Goal: Share content

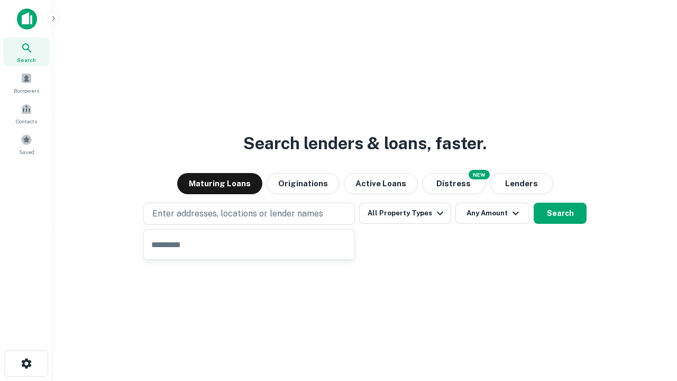
type input "**********"
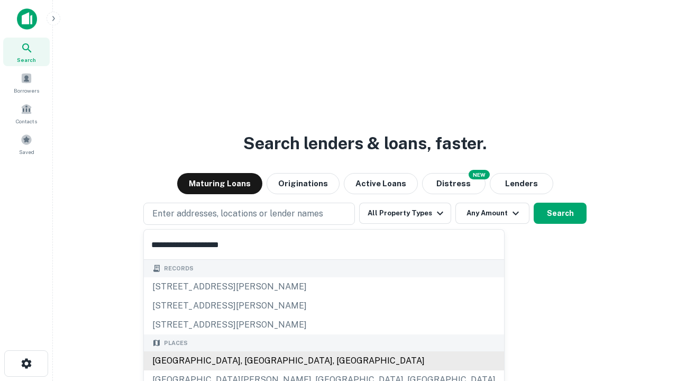
click at [253, 361] on div "[GEOGRAPHIC_DATA], [GEOGRAPHIC_DATA], [GEOGRAPHIC_DATA]" at bounding box center [324, 360] width 360 height 19
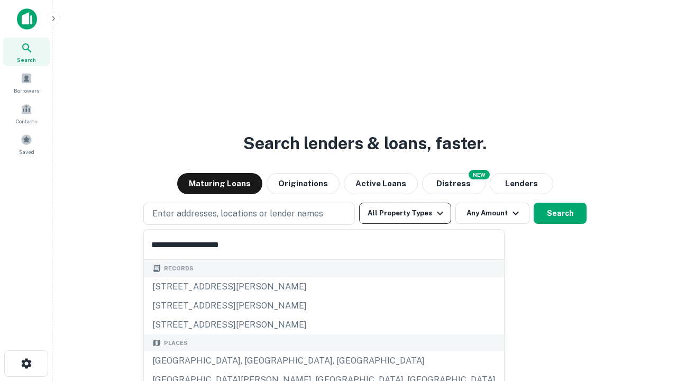
click at [405, 213] on button "All Property Types" at bounding box center [405, 212] width 92 height 21
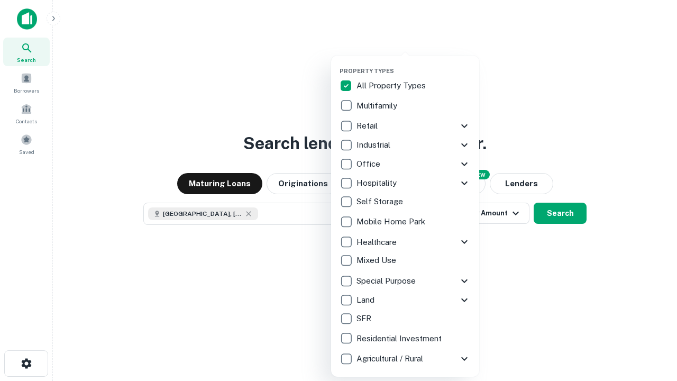
click at [413, 64] on button "button" at bounding box center [413, 64] width 148 height 1
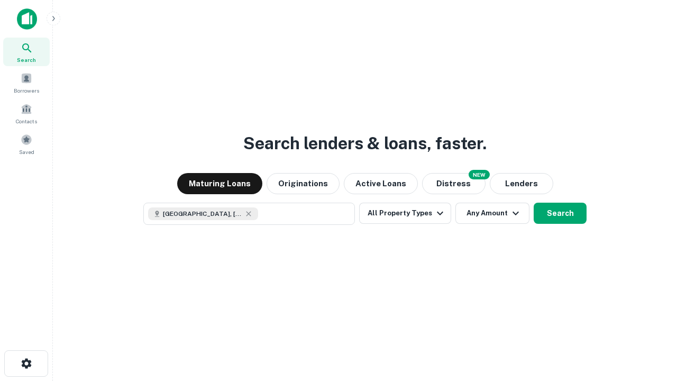
scroll to position [17, 0]
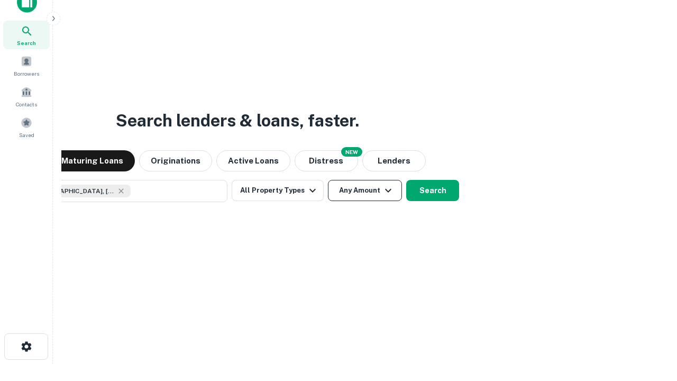
click at [328, 180] on button "Any Amount" at bounding box center [365, 190] width 74 height 21
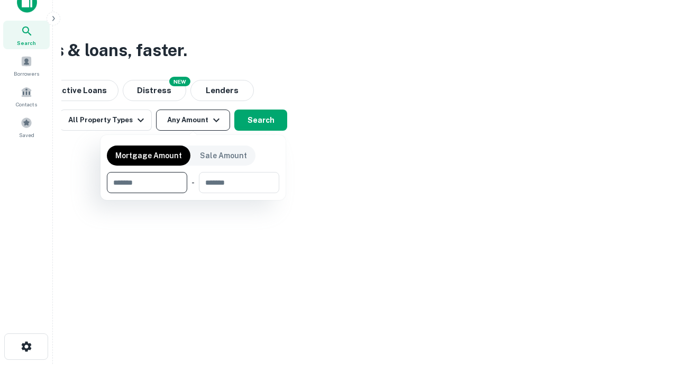
type input "*******"
click at [193, 193] on button "button" at bounding box center [193, 193] width 172 height 1
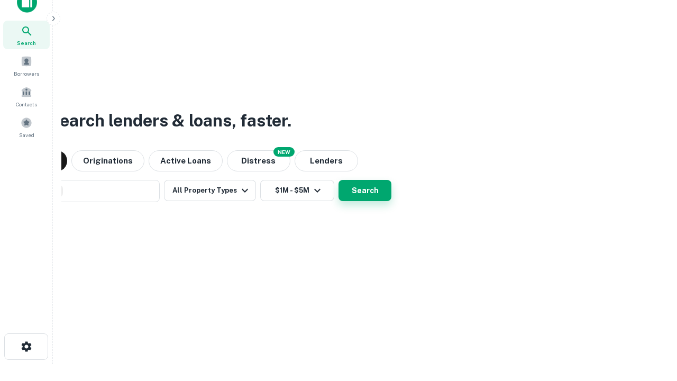
click at [338, 180] on button "Search" at bounding box center [364, 190] width 53 height 21
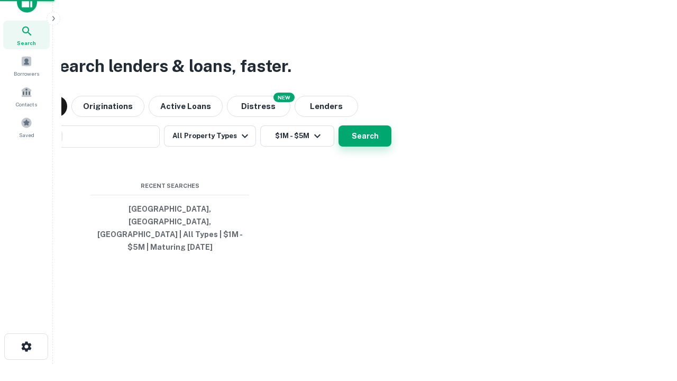
scroll to position [34, 299]
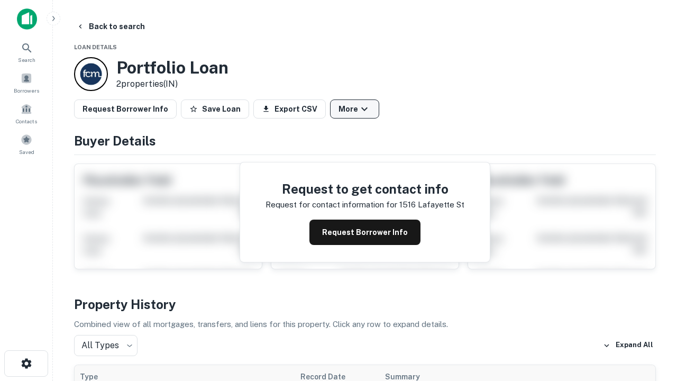
click at [354, 109] on button "More" at bounding box center [354, 108] width 49 height 19
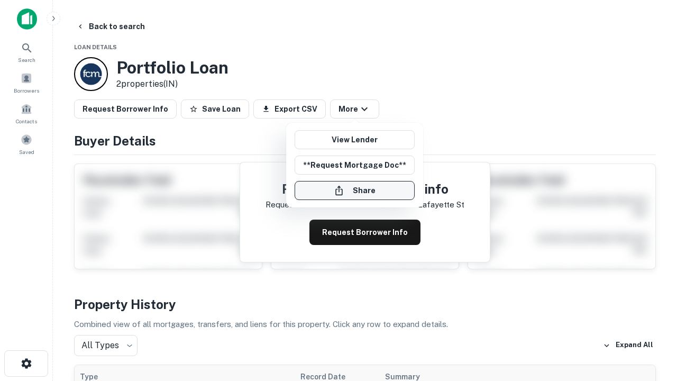
click at [354, 190] on button "Share" at bounding box center [354, 190] width 120 height 19
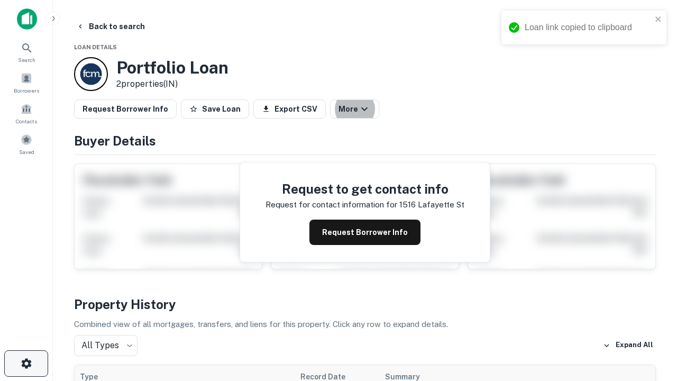
click at [26, 363] on icon "button" at bounding box center [26, 363] width 13 height 13
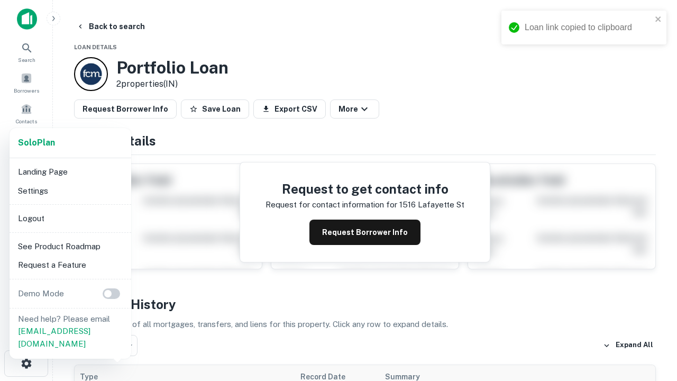
click at [70, 218] on li "Logout" at bounding box center [70, 218] width 113 height 19
